Goal: Information Seeking & Learning: Understand process/instructions

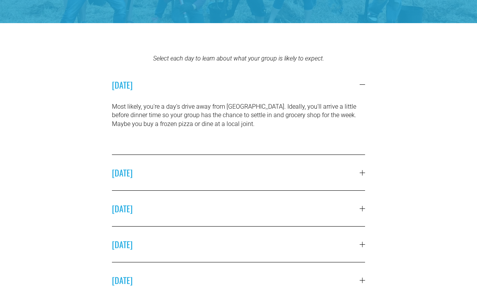
scroll to position [172, 0]
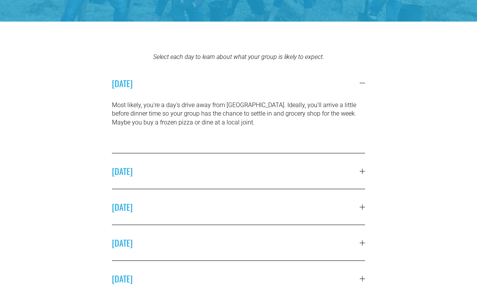
click at [122, 176] on span "[DATE]" at bounding box center [236, 171] width 248 height 12
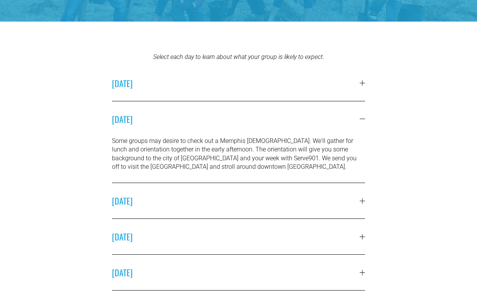
click at [130, 199] on span "[DATE]" at bounding box center [236, 200] width 248 height 12
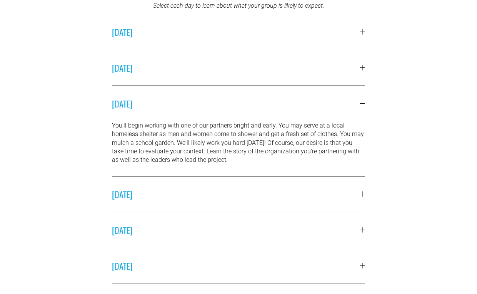
scroll to position [224, 0]
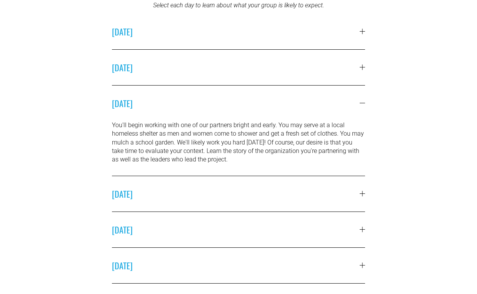
click at [131, 198] on span "[DATE]" at bounding box center [236, 193] width 248 height 12
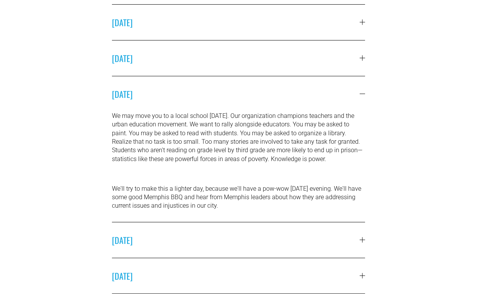
scroll to position [270, 0]
click at [152, 100] on button "[DATE]" at bounding box center [238, 92] width 253 height 35
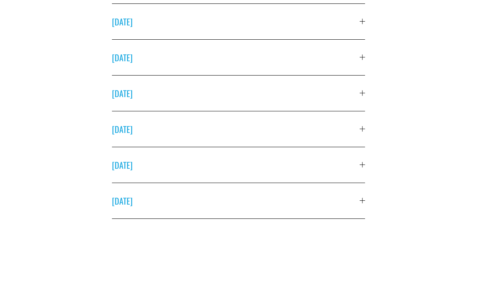
click at [147, 122] on button "[DATE]" at bounding box center [238, 128] width 253 height 35
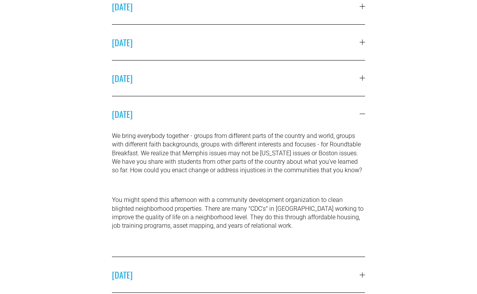
scroll to position [286, 0]
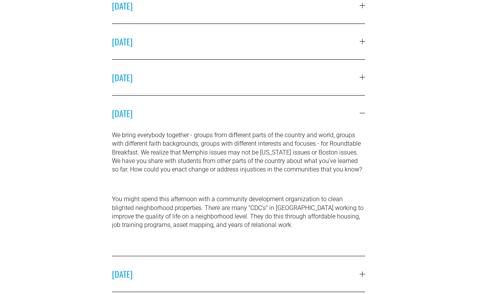
click at [149, 109] on span "[DATE]" at bounding box center [236, 113] width 248 height 12
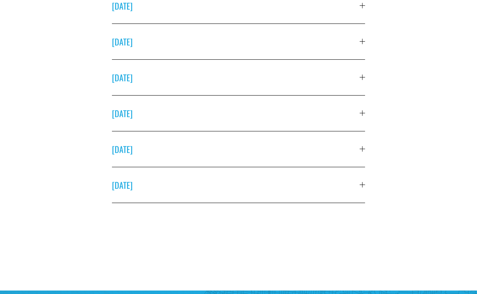
click at [146, 149] on span "[DATE]" at bounding box center [236, 149] width 248 height 12
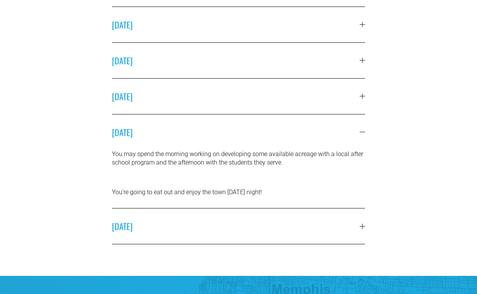
scroll to position [304, 0]
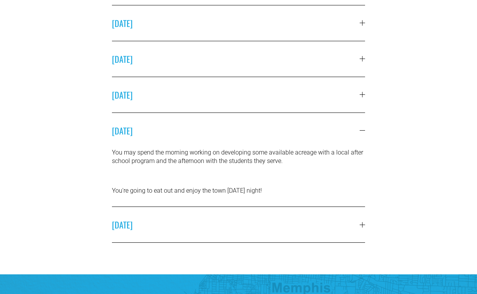
click at [152, 134] on span "[DATE]" at bounding box center [236, 130] width 248 height 12
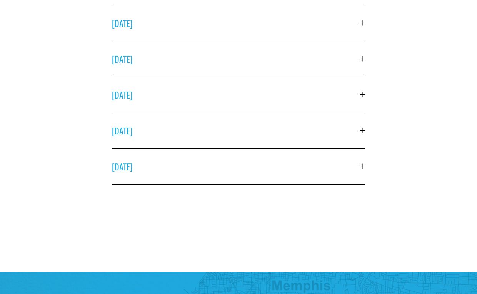
click at [150, 157] on button "[DATE]" at bounding box center [238, 166] width 253 height 35
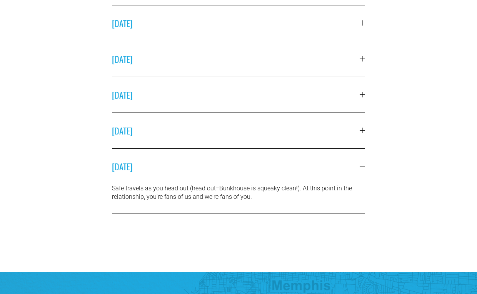
click at [150, 157] on button "[DATE]" at bounding box center [238, 166] width 253 height 35
